Goal: Find specific page/section: Find specific page/section

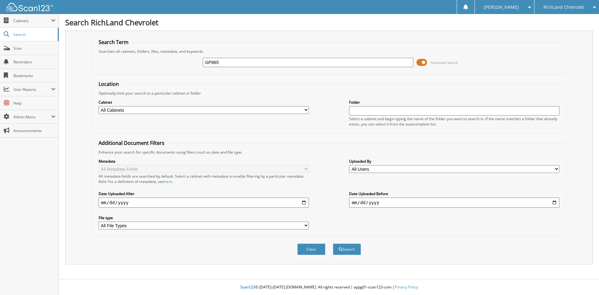
type input "GP865"
click at [333, 243] on button "Search" at bounding box center [347, 249] width 28 height 12
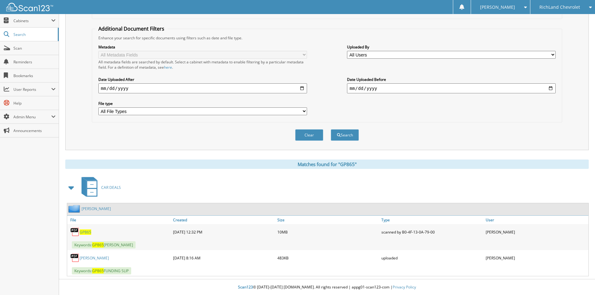
click at [82, 231] on span "GP865" at bounding box center [86, 231] width 12 height 5
